Goal: Contribute content: Add original content to the website for others to see

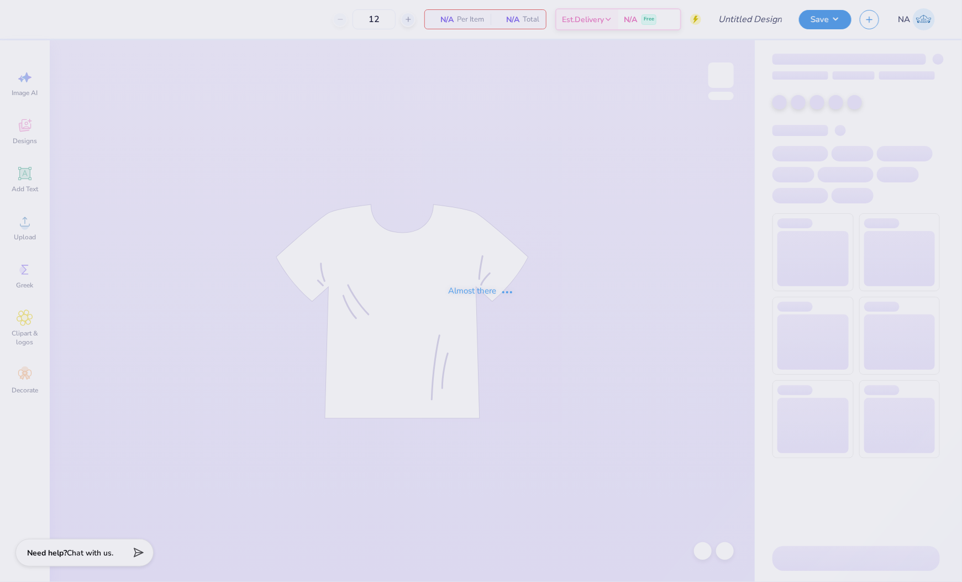
type input "Sigep Polos"
type input "9"
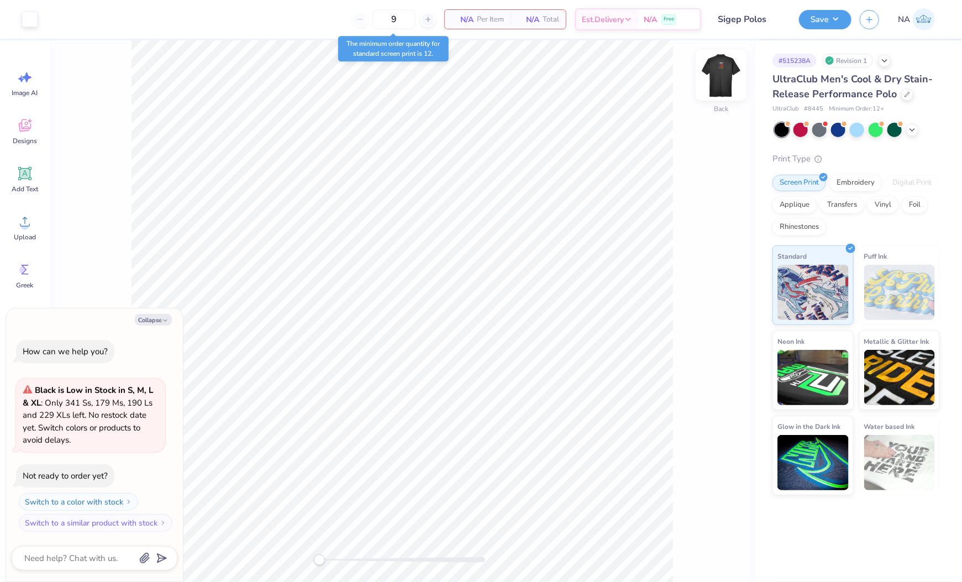
click at [723, 80] on img at bounding box center [721, 75] width 44 height 44
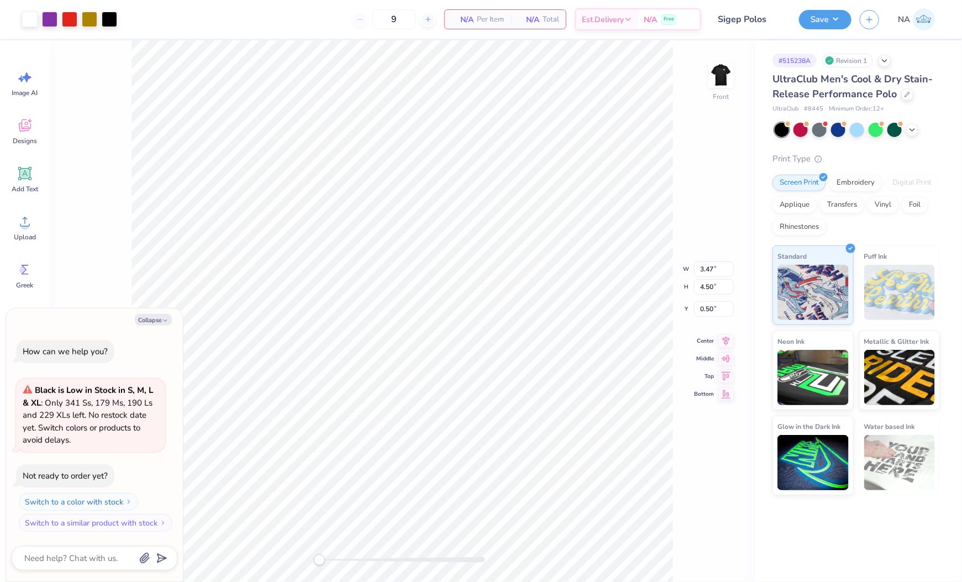
type textarea "x"
type input "2.61"
type input "3.38"
click at [727, 331] on icon at bounding box center [726, 330] width 7 height 9
click at [699, 547] on icon at bounding box center [702, 551] width 11 height 11
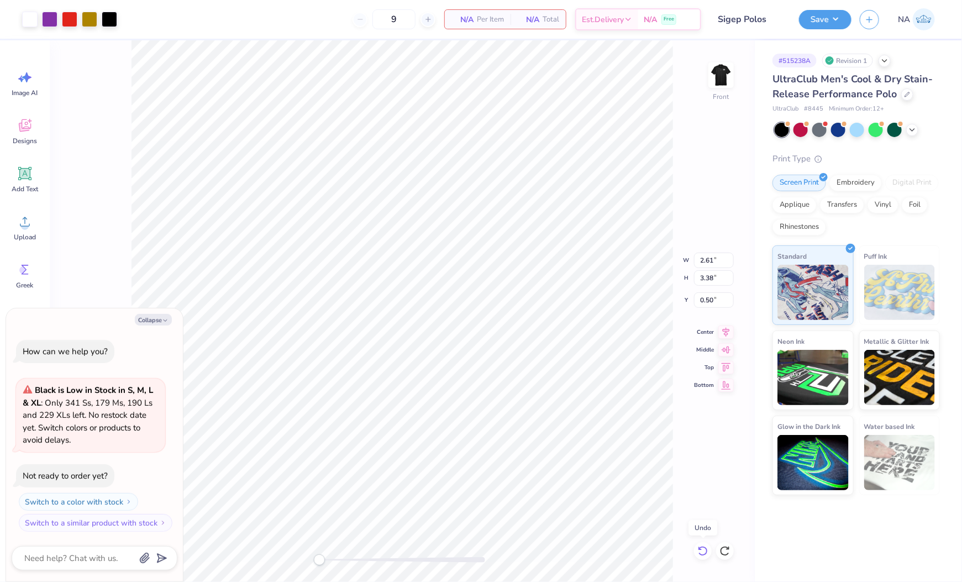
click at [699, 547] on icon at bounding box center [702, 551] width 11 height 11
type textarea "x"
type input "2.40"
type input "3.11"
click at [726, 335] on icon at bounding box center [725, 330] width 15 height 13
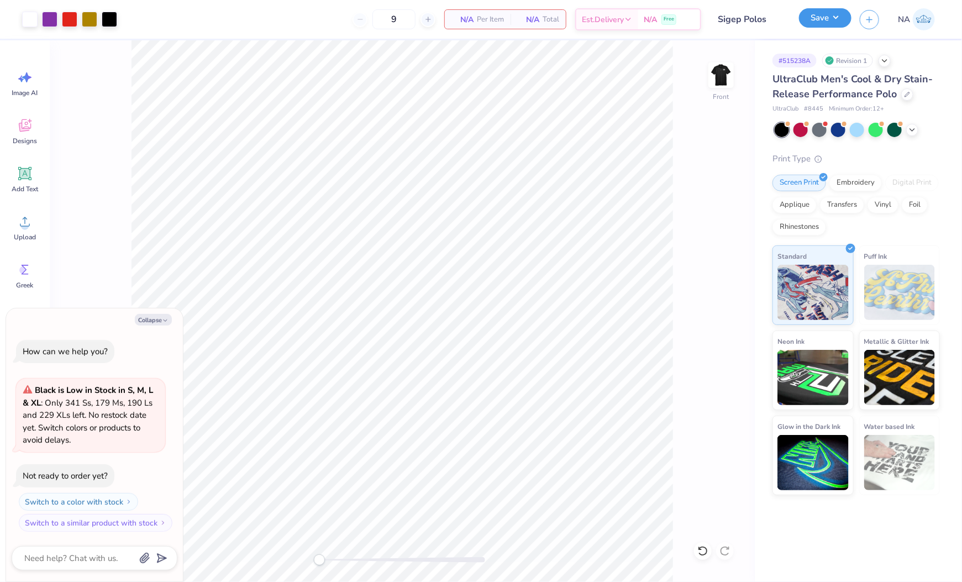
click at [833, 22] on button "Save" at bounding box center [825, 17] width 53 height 19
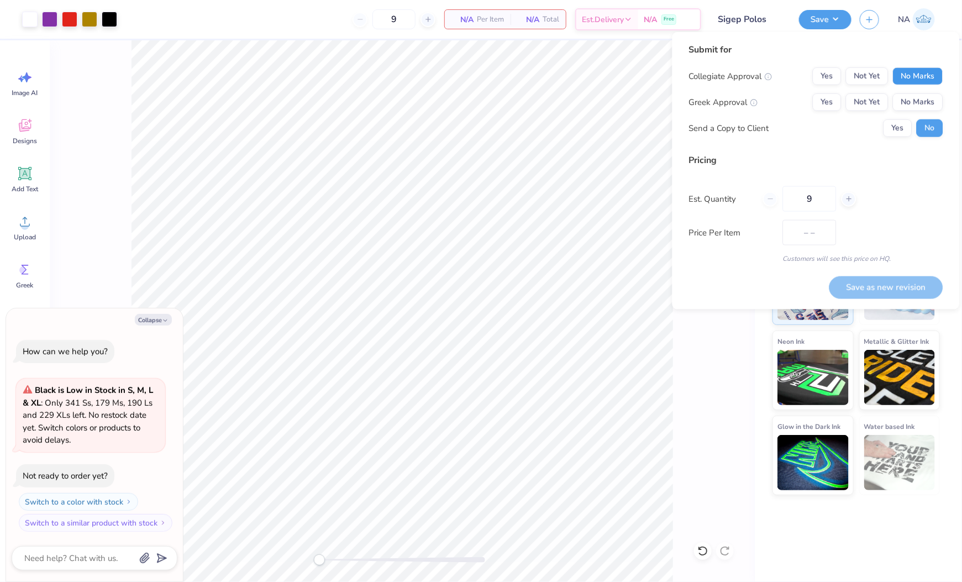
click at [920, 77] on button "No Marks" at bounding box center [918, 76] width 50 height 18
click at [825, 98] on button "Yes" at bounding box center [827, 102] width 29 height 18
click at [858, 290] on button "Save as new revision" at bounding box center [887, 287] width 114 height 23
type textarea "x"
type input "$92.49"
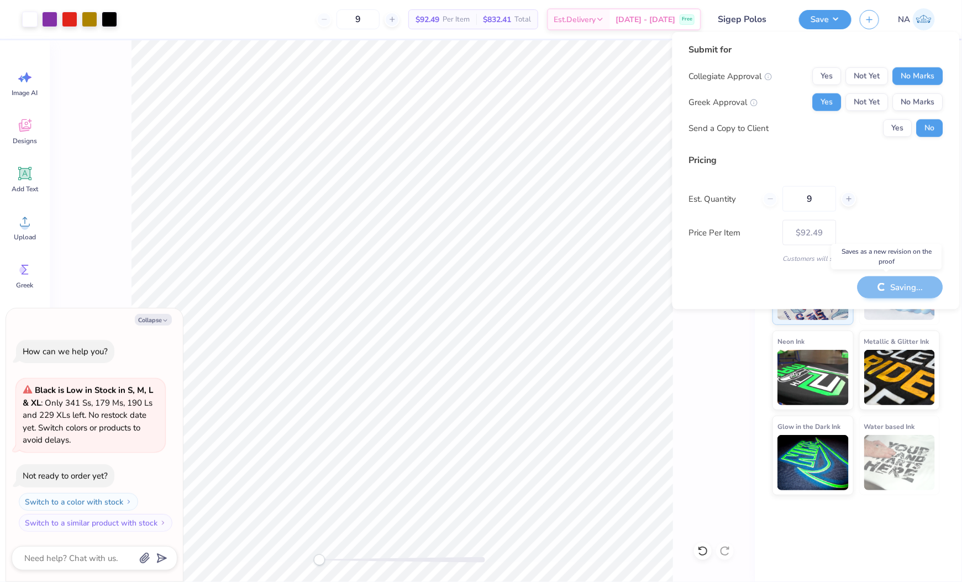
type textarea "x"
